Goal: Task Accomplishment & Management: Use online tool/utility

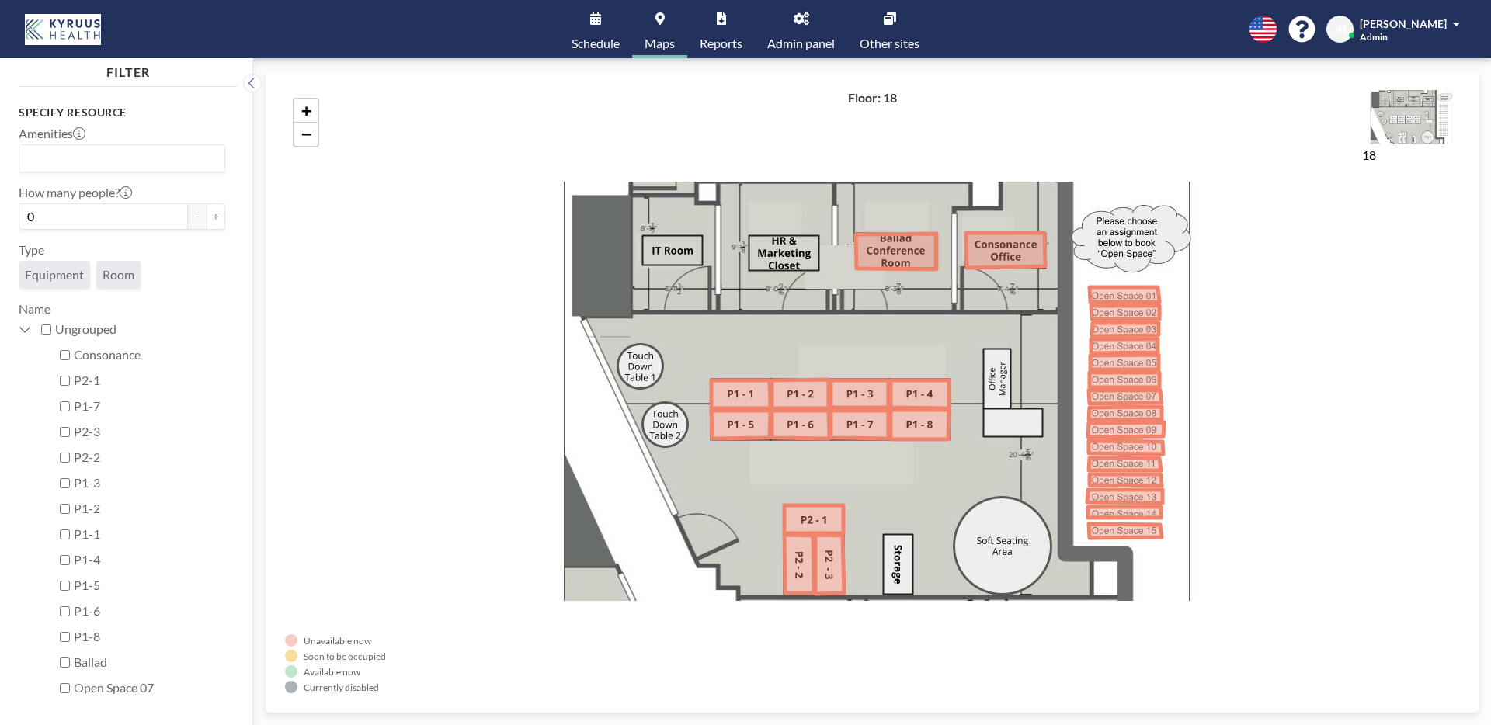
click at [584, 41] on span "Schedule" at bounding box center [595, 43] width 48 height 12
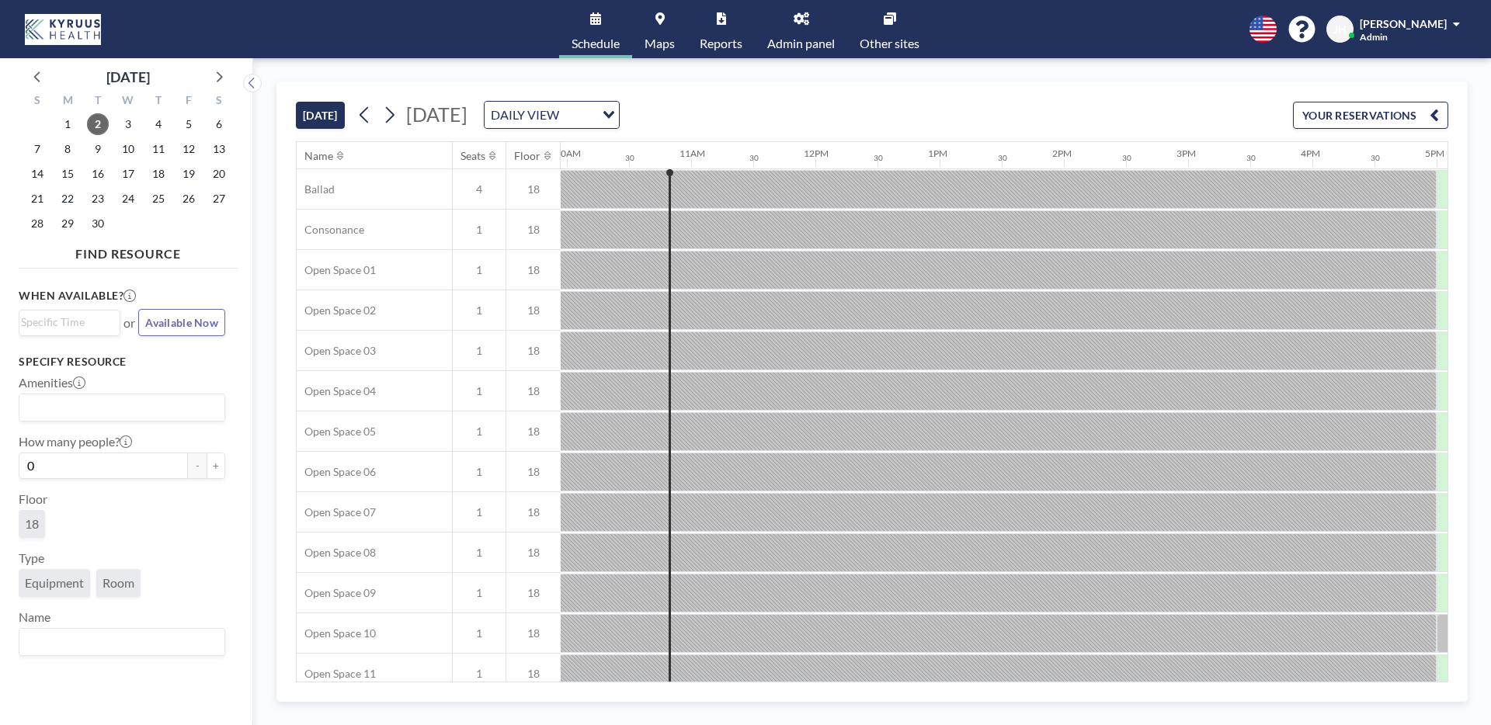
scroll to position [0, 1242]
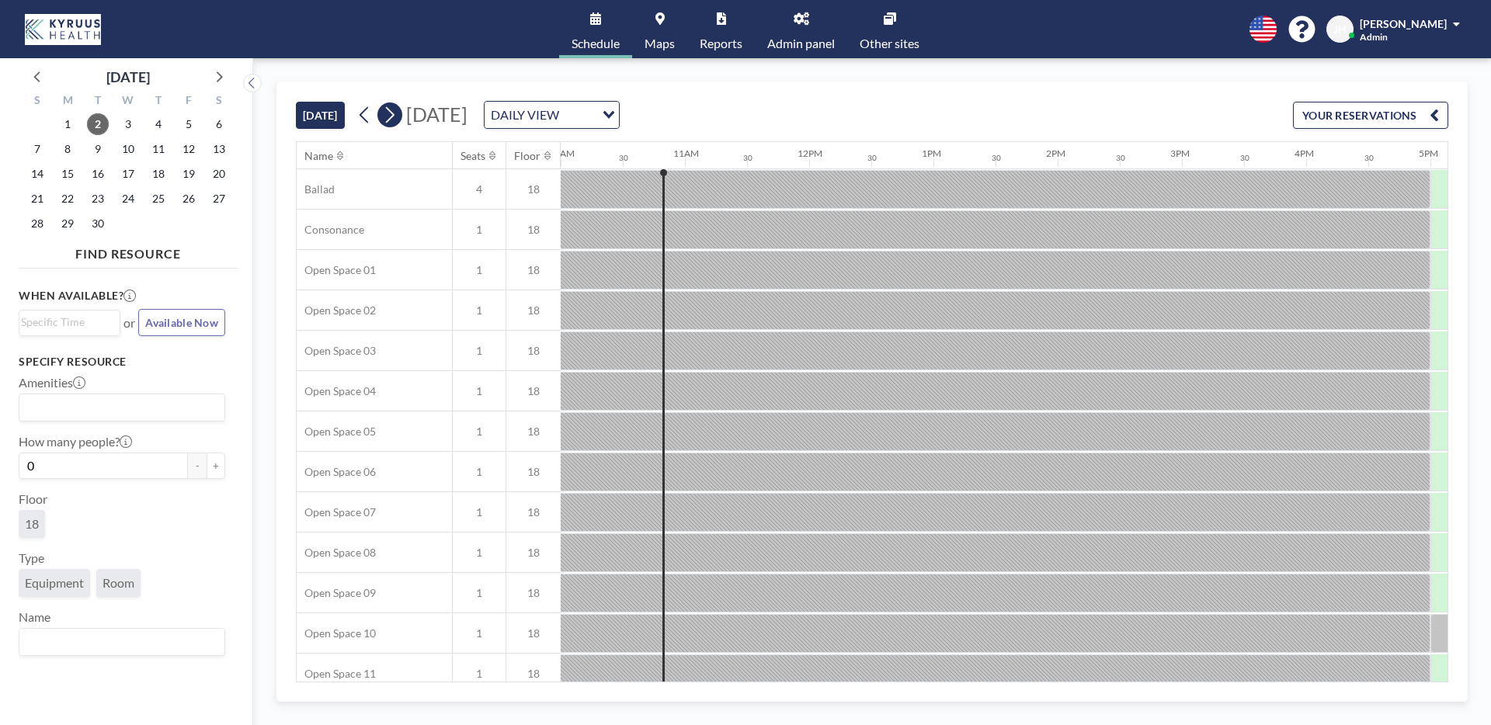
click at [396, 119] on icon at bounding box center [389, 114] width 15 height 23
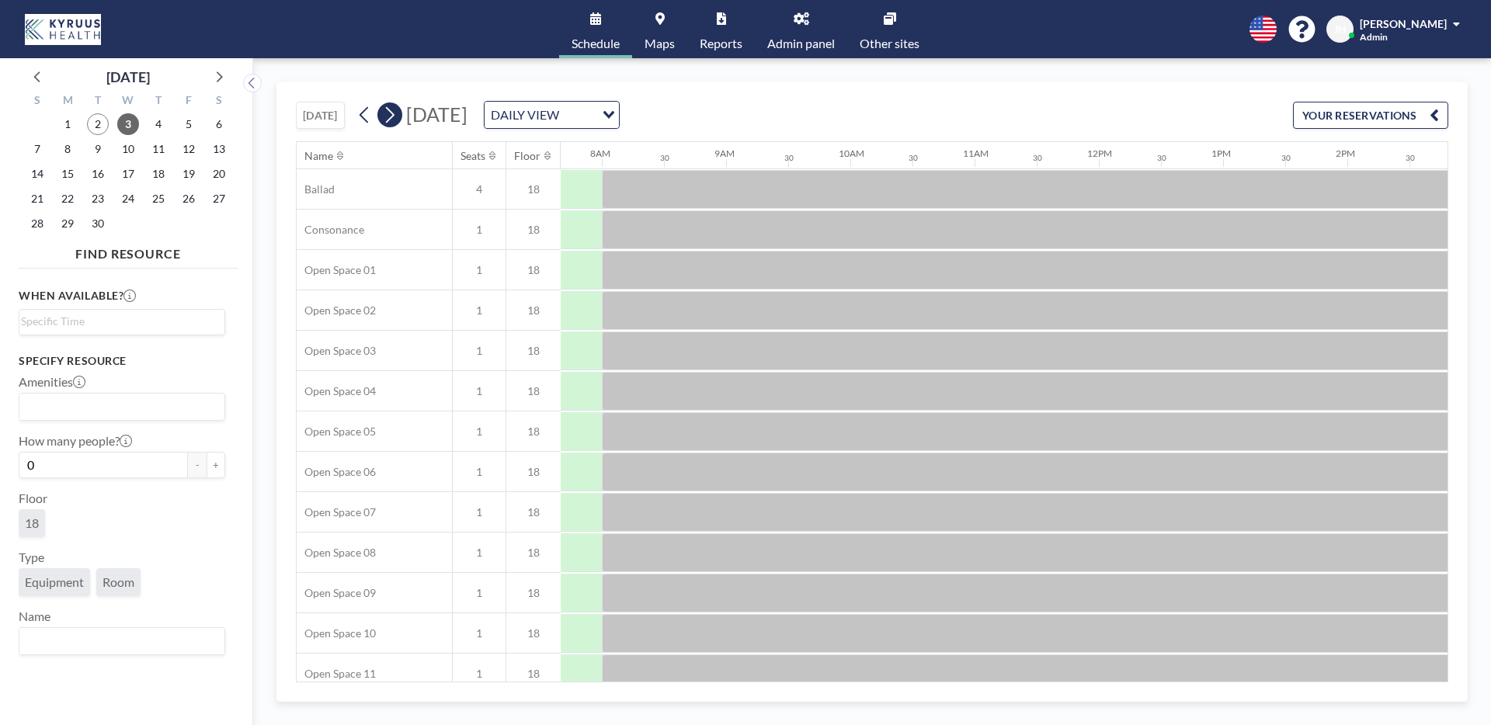
scroll to position [0, 991]
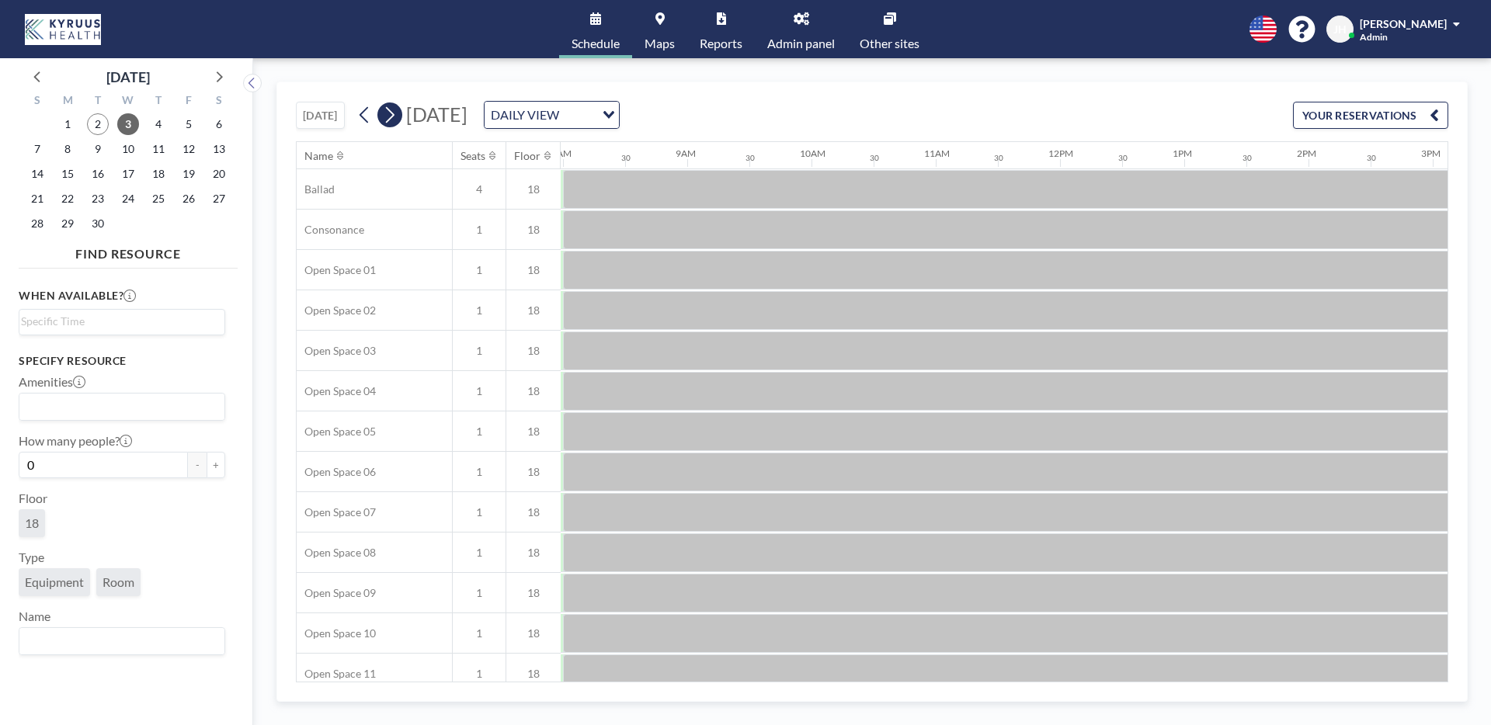
click at [396, 119] on icon at bounding box center [389, 114] width 15 height 23
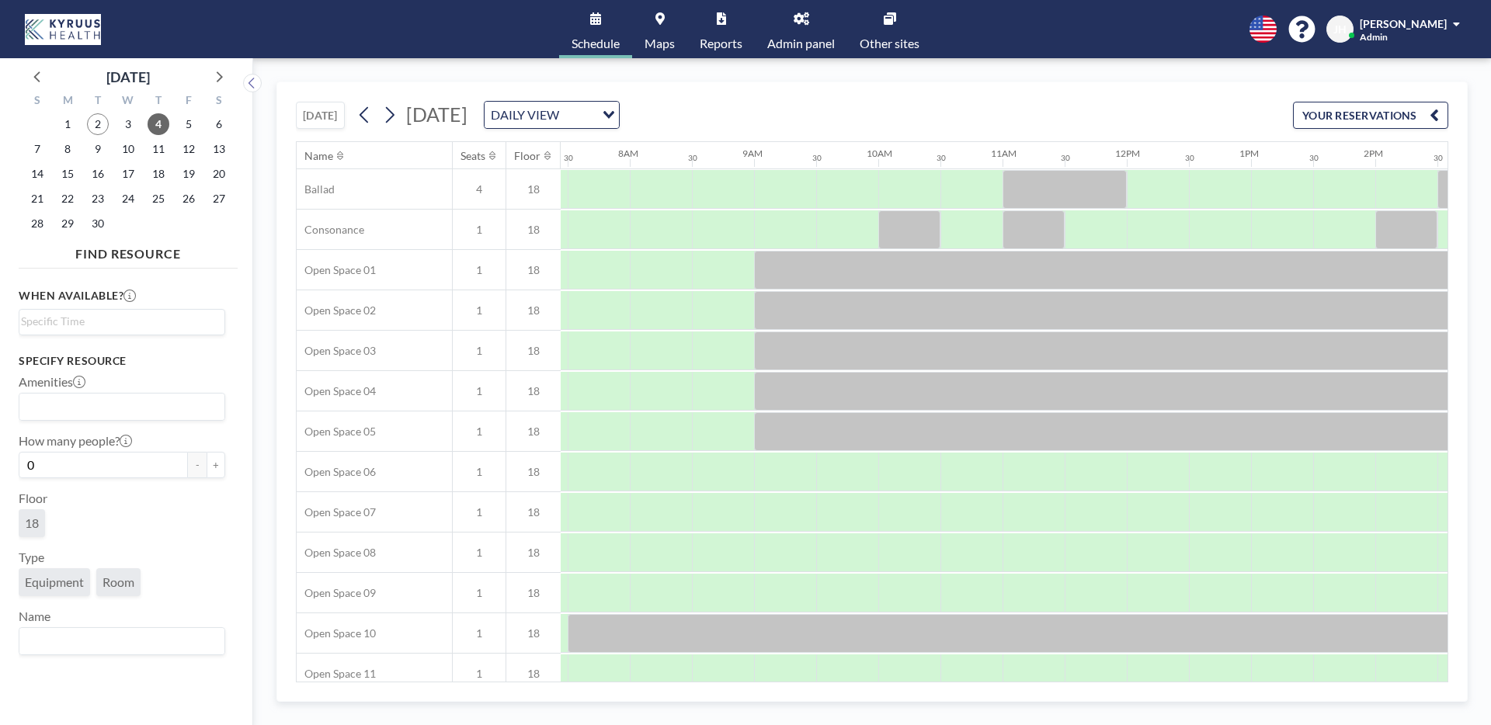
scroll to position [0, 932]
click at [653, 40] on span "Maps" at bounding box center [659, 43] width 30 height 12
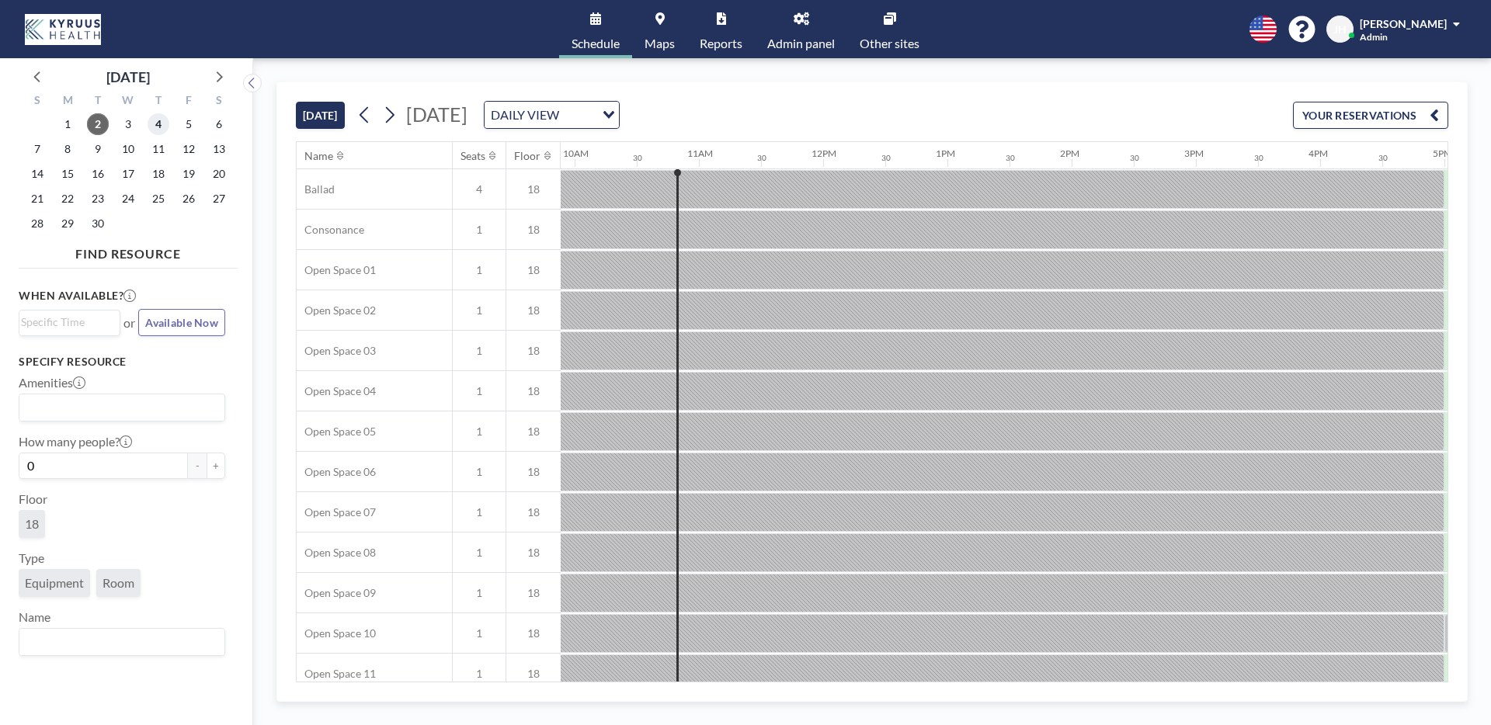
click at [167, 124] on span "4" at bounding box center [159, 124] width 22 height 22
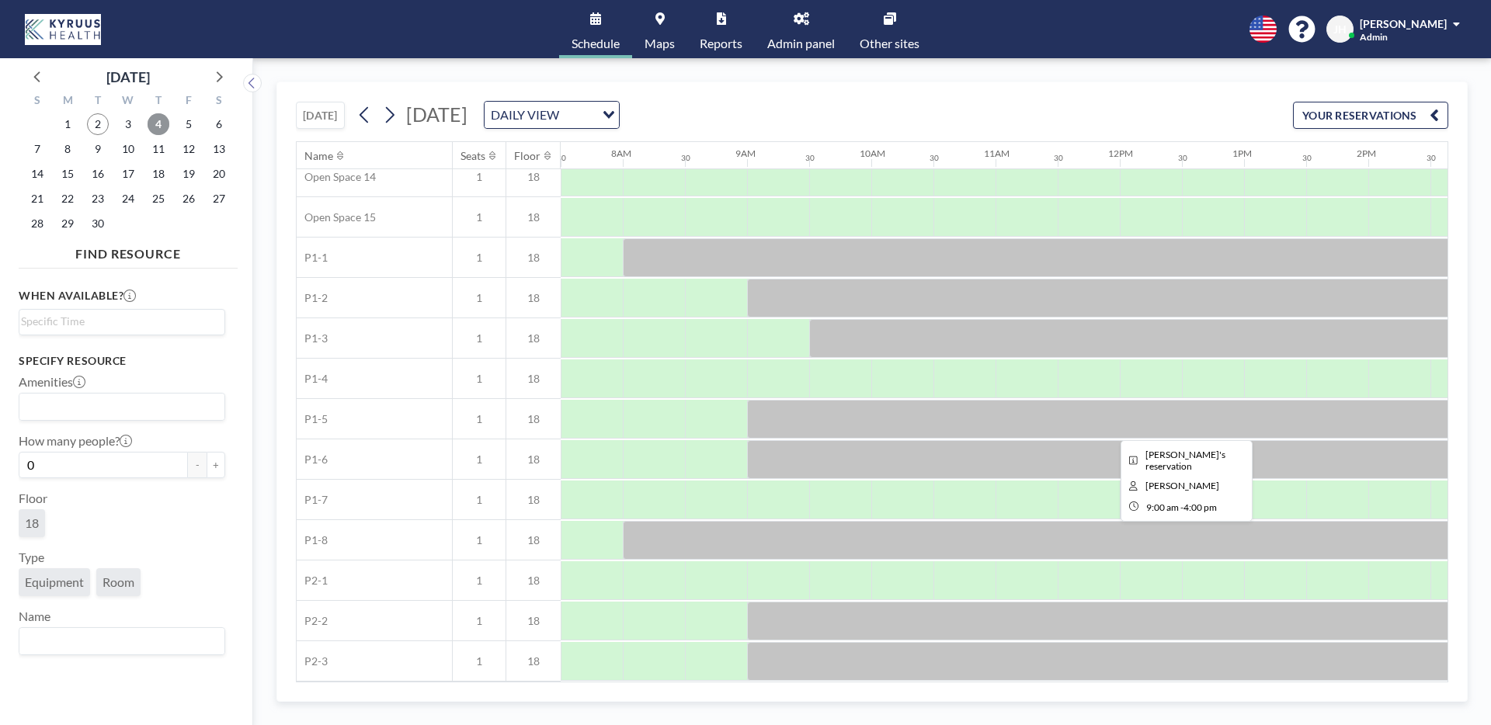
scroll to position [0, 932]
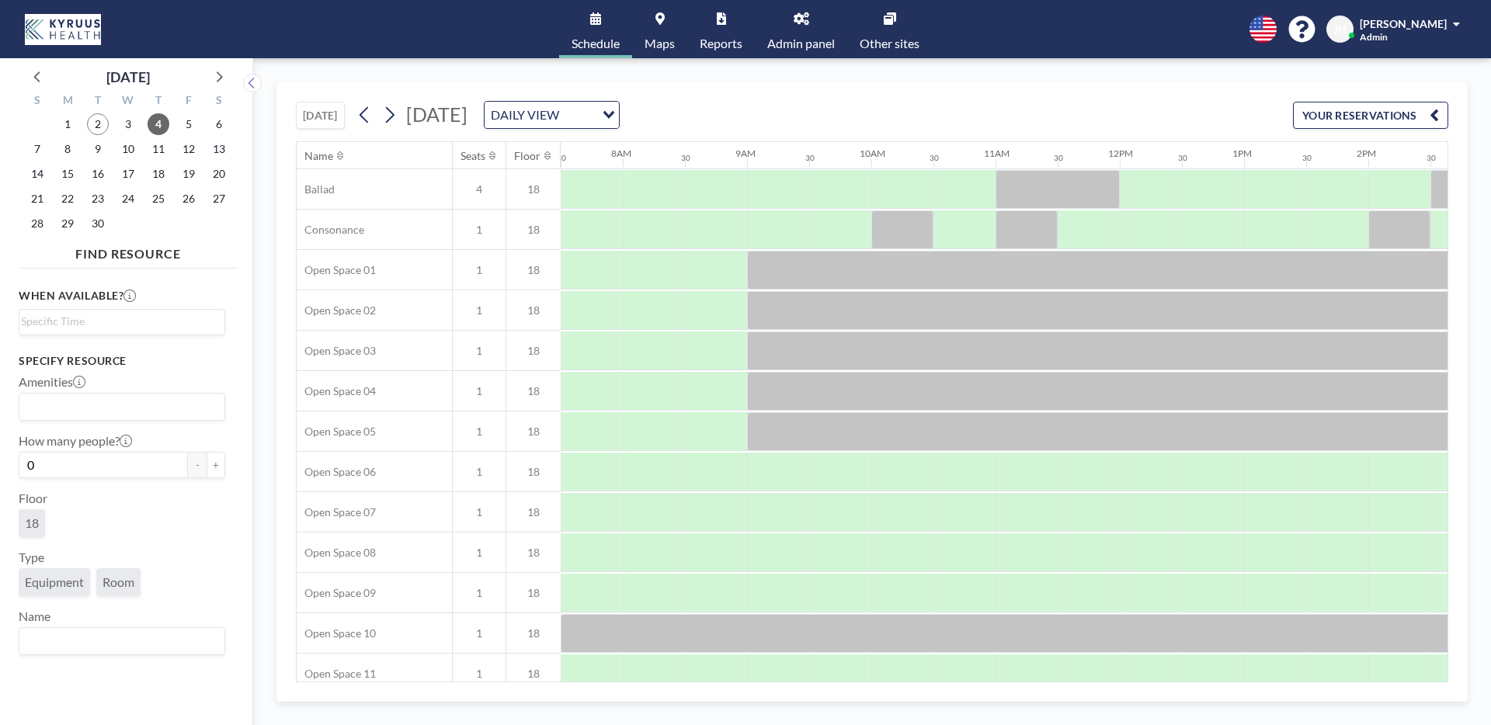
click at [893, 33] on link "Other sites" at bounding box center [889, 29] width 85 height 58
